Goal: Task Accomplishment & Management: Use online tool/utility

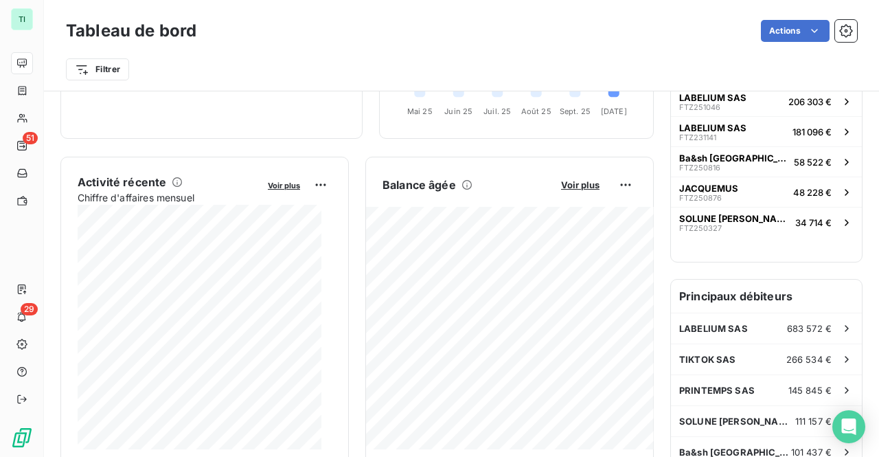
scroll to position [69, 0]
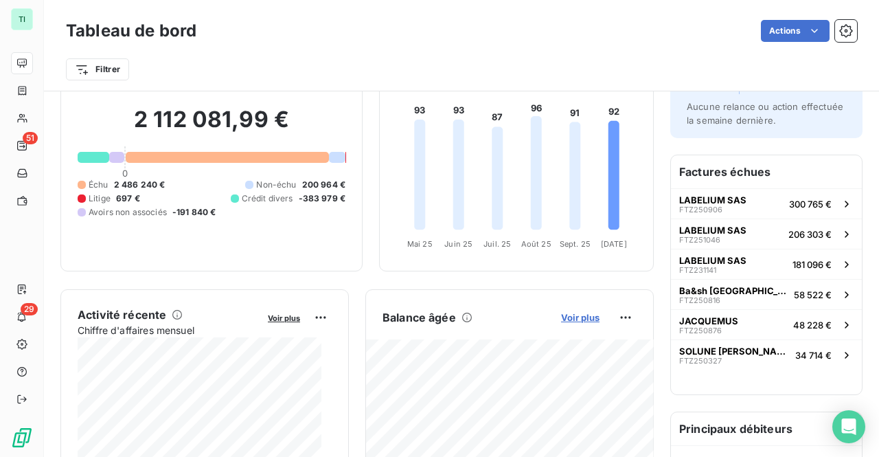
click at [565, 314] on span "Voir plus" at bounding box center [580, 317] width 38 height 11
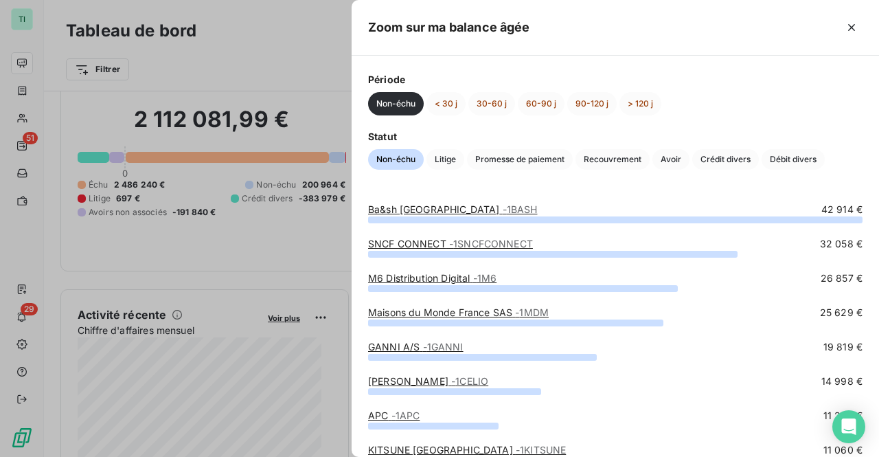
click at [308, 231] on div at bounding box center [439, 228] width 879 height 457
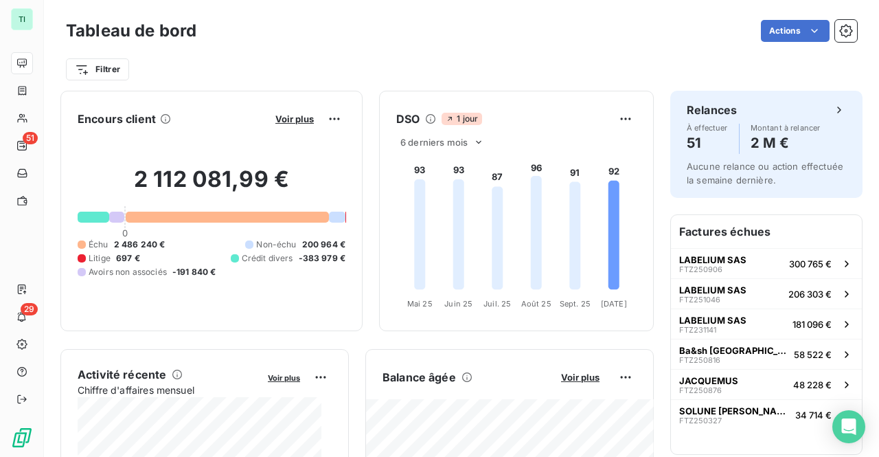
scroll to position [0, 0]
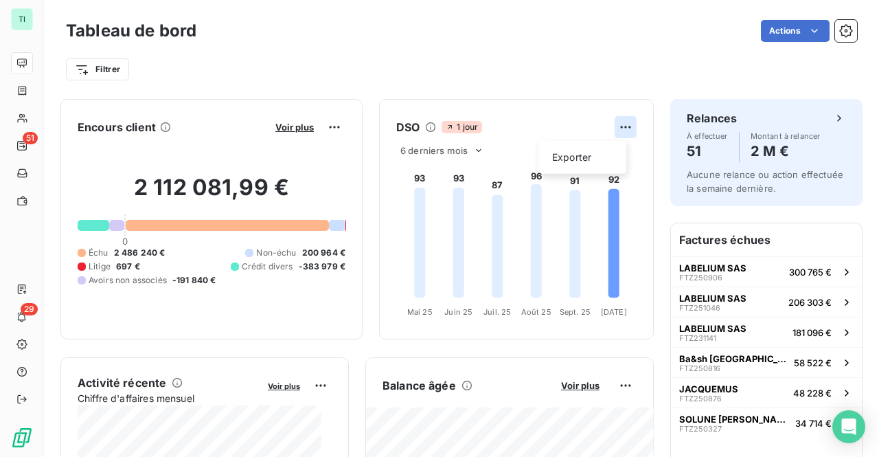
click at [623, 125] on html "TI 51 29 Tableau de bord Actions Filtrer Encours client Voir plus 2 112 081,99 …" at bounding box center [439, 228] width 879 height 457
click at [334, 133] on html "TI 51 29 Tableau de bord Actions Filtrer Encours client Voir plus 2 112 081,99 …" at bounding box center [439, 228] width 879 height 457
click at [324, 124] on html "TI 51 29 Tableau de bord Actions Filtrer Encours client Voir plus 2 112 081,99 …" at bounding box center [439, 228] width 879 height 457
click at [293, 128] on html "TI 51 29 Tableau de bord Actions Filtrer Encours client Voir plus 2 112 081,99 …" at bounding box center [439, 228] width 879 height 457
click at [288, 126] on span "Voir plus" at bounding box center [294, 127] width 38 height 11
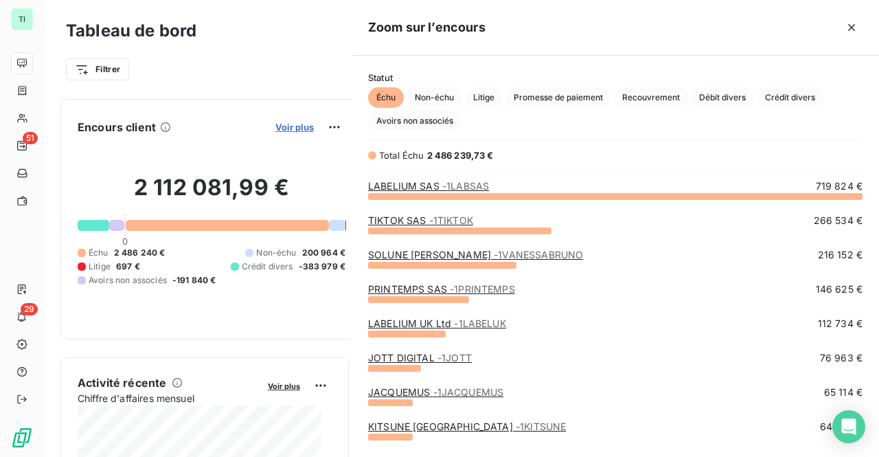
scroll to position [251, 516]
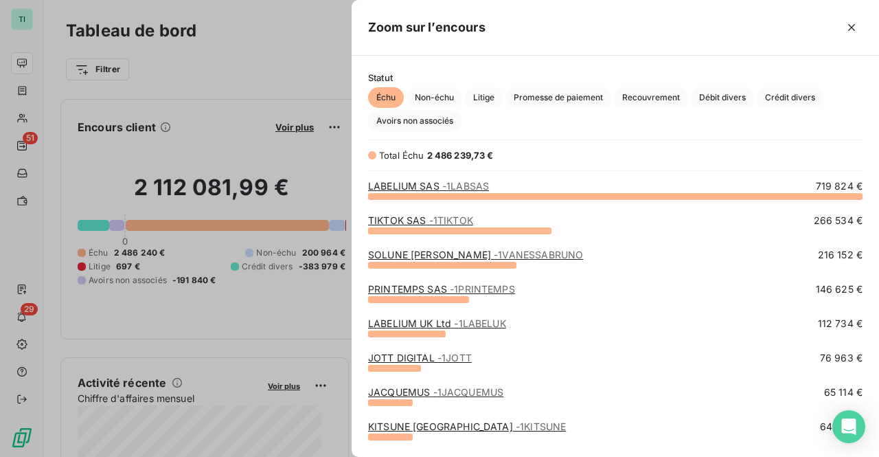
click at [246, 78] on div at bounding box center [439, 228] width 879 height 457
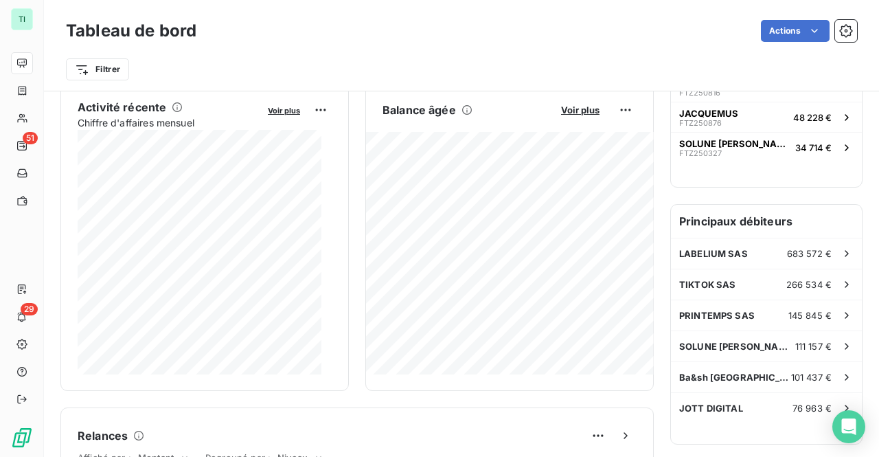
scroll to position [275, 0]
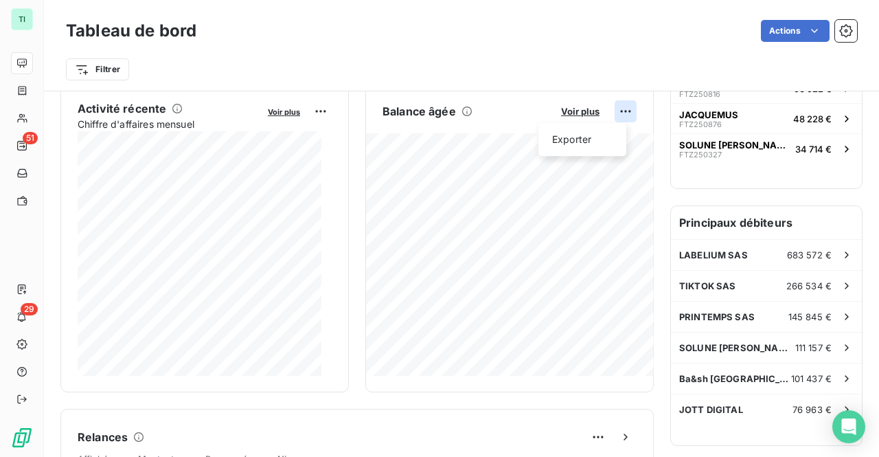
click at [614, 108] on html "TI 51 29 Tableau de bord Actions Filtrer Encours client Voir plus 2 112 081,99 …" at bounding box center [439, 228] width 879 height 457
click at [584, 111] on html "TI 51 29 Tableau de bord Actions Filtrer Encours client Voir plus 2 112 081,99 …" at bounding box center [439, 228] width 879 height 457
click at [614, 107] on html "TI 51 29 Tableau de bord Actions Filtrer Encours client Voir plus 2 112 081,99 …" at bounding box center [439, 228] width 879 height 457
click at [573, 136] on div "Exporter" at bounding box center [582, 139] width 77 height 22
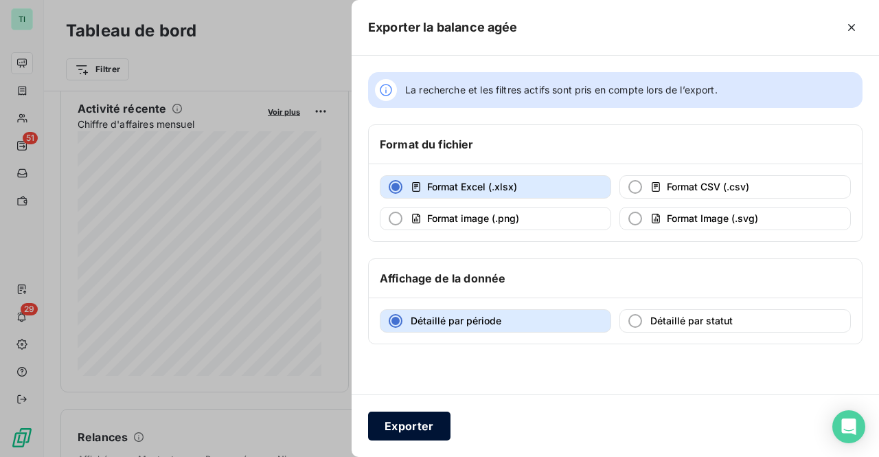
click at [436, 424] on button "Exporter" at bounding box center [409, 425] width 82 height 29
